Goal: Task Accomplishment & Management: Manage account settings

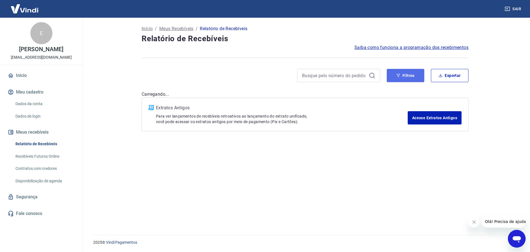
click at [407, 78] on button "Filtros" at bounding box center [406, 75] width 38 height 13
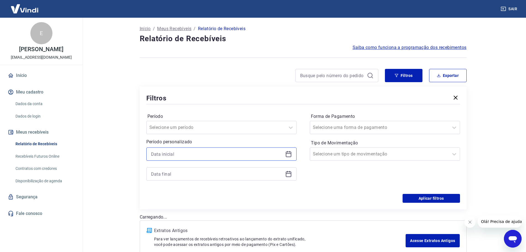
click at [211, 156] on input at bounding box center [217, 154] width 132 height 8
click at [288, 155] on icon at bounding box center [288, 154] width 7 height 7
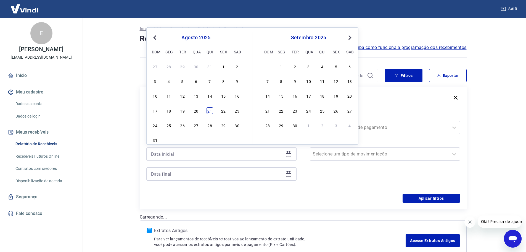
click at [210, 110] on div "21" at bounding box center [210, 110] width 7 height 7
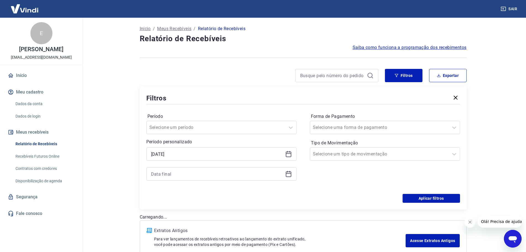
click at [291, 175] on icon at bounding box center [288, 173] width 7 height 7
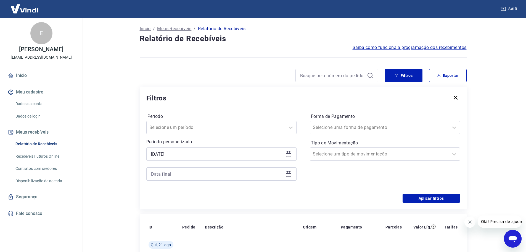
click at [291, 154] on icon at bounding box center [288, 154] width 7 height 7
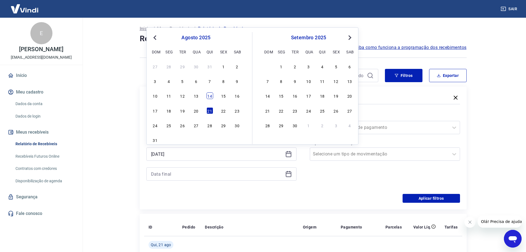
click at [208, 96] on div "14" at bounding box center [210, 95] width 7 height 7
type input "[DATE]"
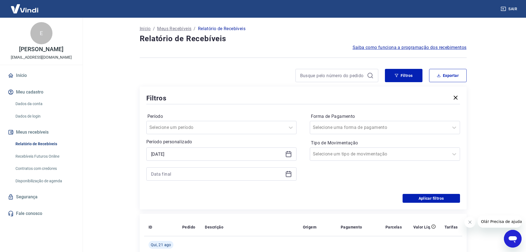
click at [291, 174] on icon at bounding box center [289, 174] width 6 height 6
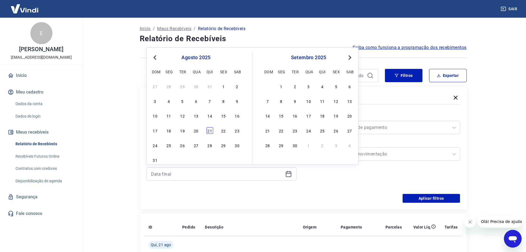
click at [211, 131] on div "21" at bounding box center [210, 130] width 7 height 7
type input "[DATE]"
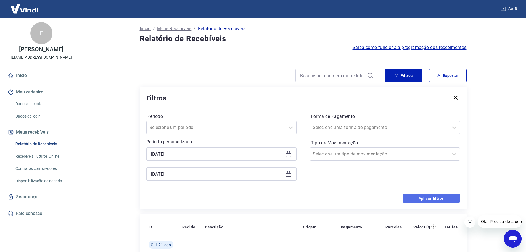
click at [436, 200] on button "Aplicar filtros" at bounding box center [431, 198] width 57 height 9
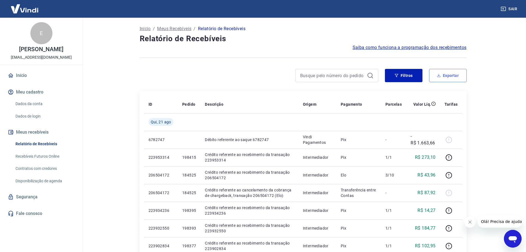
click at [453, 71] on button "Exportar" at bounding box center [448, 75] width 38 height 13
type input "[DATE]"
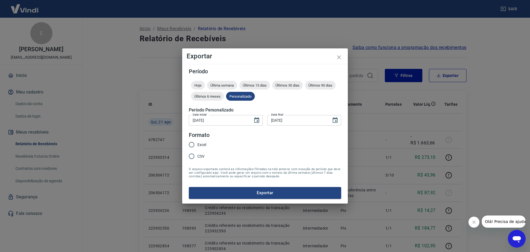
click at [193, 144] on input "Excel" at bounding box center [192, 145] width 12 height 12
radio input "true"
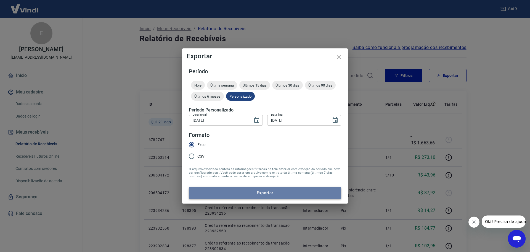
click at [251, 188] on button "Exportar" at bounding box center [265, 193] width 152 height 12
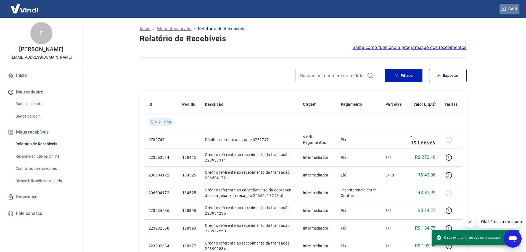
click at [516, 6] on button "Sair" at bounding box center [510, 9] width 20 height 10
